Goal: Check status: Check status

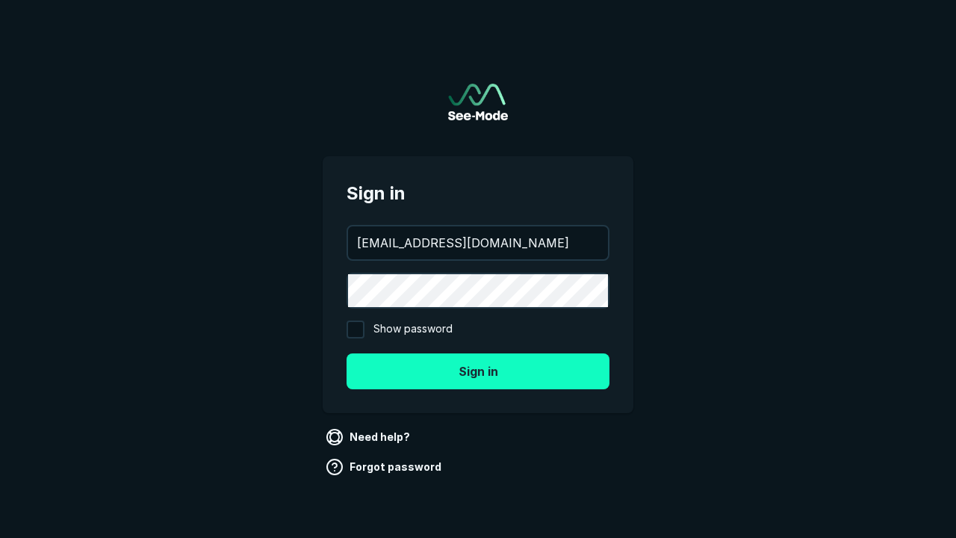
click at [478, 371] on button "Sign in" at bounding box center [478, 371] width 263 height 36
